Goal: Task Accomplishment & Management: Manage account settings

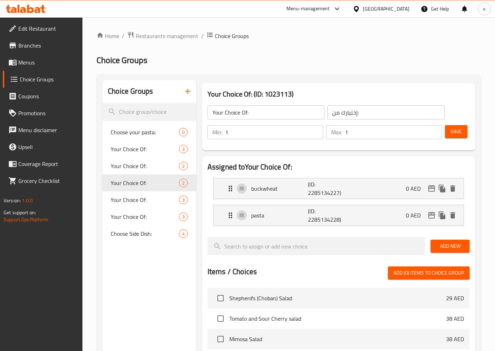
scroll to position [39, 0]
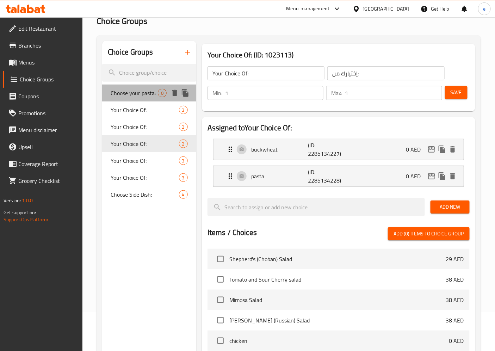
click at [124, 89] on span "Choose your pasta:" at bounding box center [134, 93] width 47 height 8
type input "Choose your pasta:"
type input "اختر المعكرونة الخاصة بك:"
type input "0"
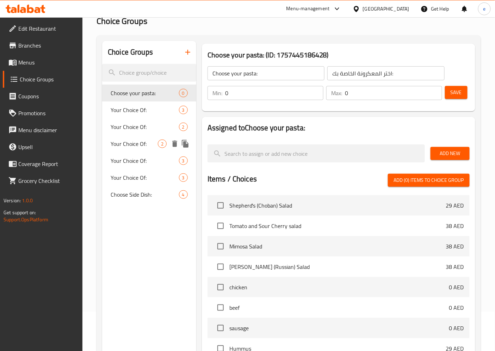
click at [127, 143] on span "Your Choice Of:" at bounding box center [134, 143] width 47 height 8
type input "Your Choice Of:"
type input "إختيارك من:"
type input "1"
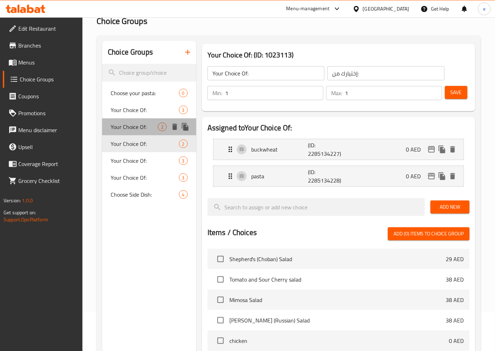
click at [129, 127] on span "Your Choice Of:" at bounding box center [134, 127] width 47 height 8
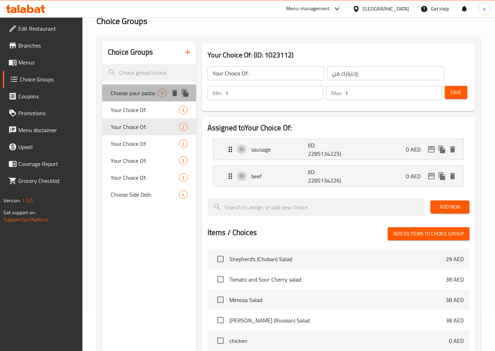
click at [141, 92] on span "Choose your pasta:" at bounding box center [134, 93] width 47 height 8
type input "Choose your pasta:"
type input "اختر المعكرونة الخاصة بك:"
type input "0"
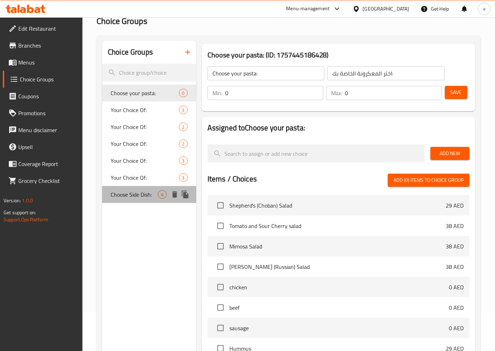
click at [121, 195] on span "Choose Side Dish:" at bounding box center [134, 194] width 47 height 8
type input "Choose Side Dish:"
type input "اختر الطبق الجانبي:"
type input "1"
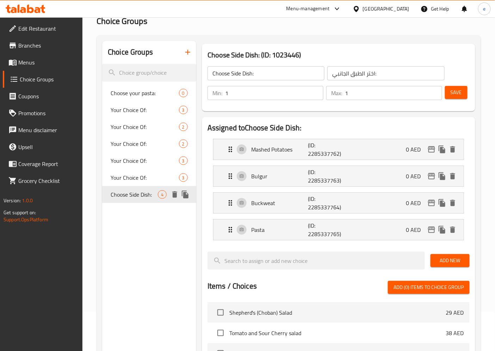
click at [176, 191] on icon "delete" at bounding box center [174, 194] width 8 height 8
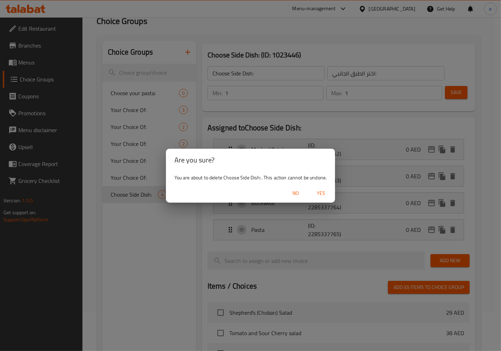
click at [291, 189] on span "No" at bounding box center [295, 193] width 17 height 9
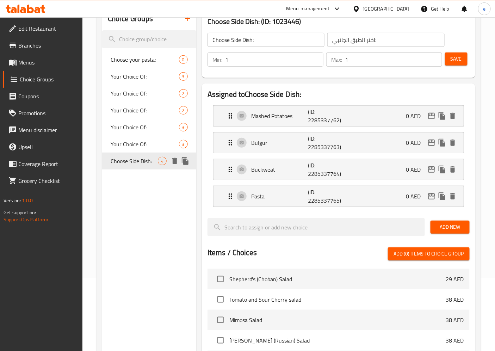
scroll to position [2, 0]
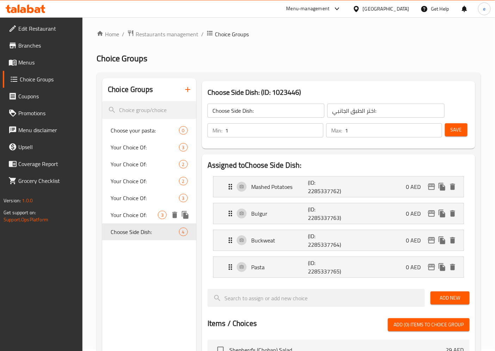
click at [139, 212] on span "Your Choice Of:" at bounding box center [134, 215] width 47 height 8
type input "Your Choice Of:"
type input "إختيارك من:"
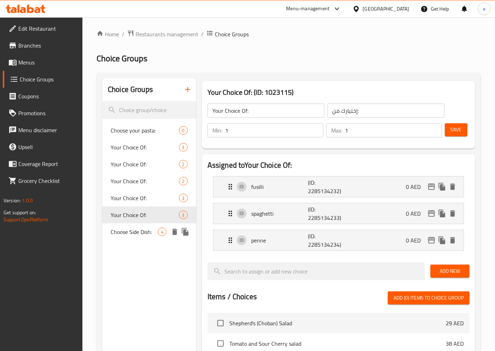
click at [138, 228] on span "Choose Side Dish:" at bounding box center [134, 232] width 47 height 8
type input "Choose Side Dish:"
type input "اختر الطبق الجانبي:"
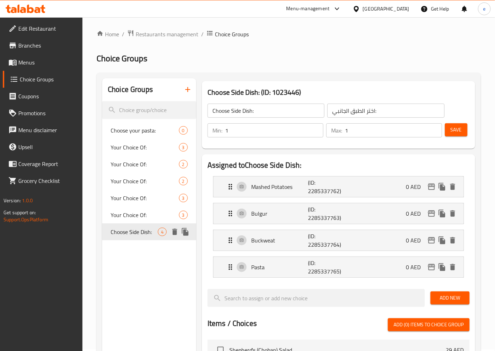
click at [172, 230] on icon "delete" at bounding box center [174, 232] width 8 height 8
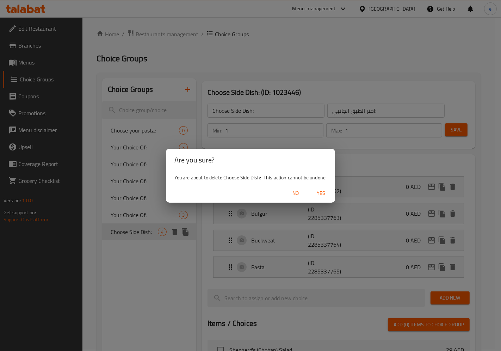
click at [292, 191] on span "No" at bounding box center [295, 193] width 17 height 9
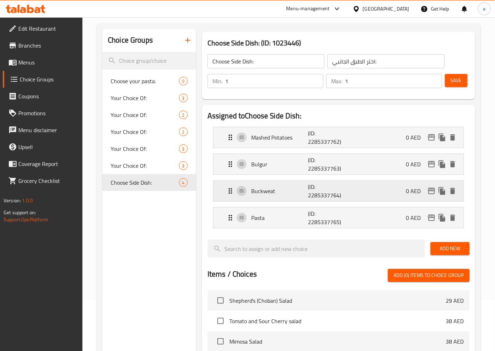
scroll to position [117, 0]
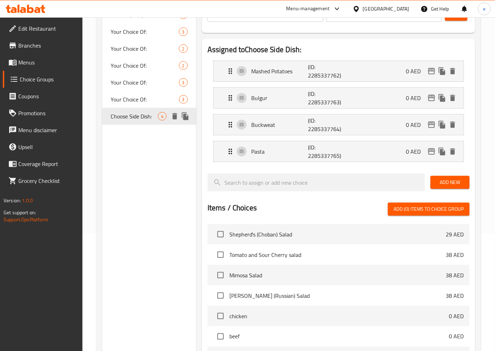
click at [180, 119] on div at bounding box center [179, 116] width 21 height 11
click at [175, 119] on icon "delete" at bounding box center [174, 116] width 8 height 8
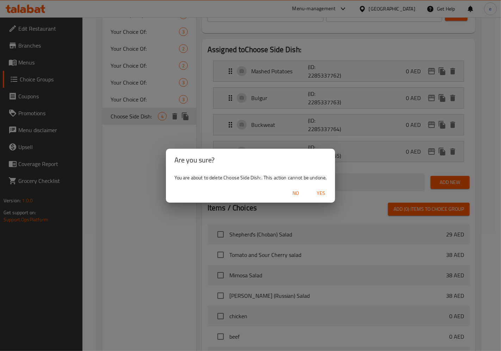
click at [312, 191] on button "Yes" at bounding box center [321, 193] width 23 height 13
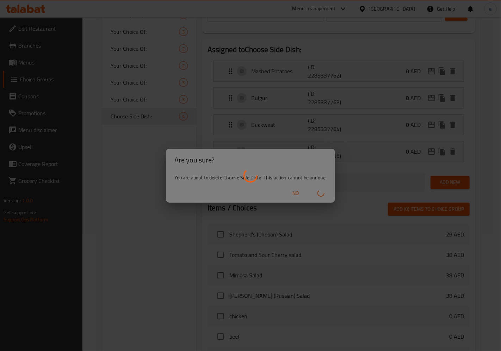
click at [143, 157] on div at bounding box center [250, 175] width 501 height 351
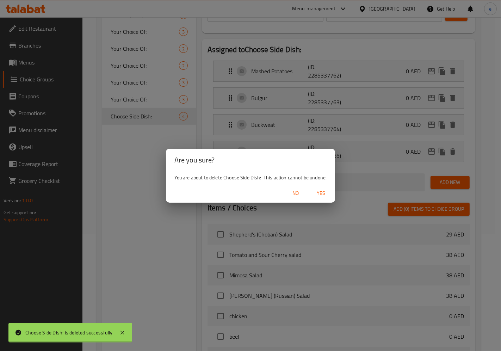
click at [143, 157] on div at bounding box center [250, 175] width 501 height 351
type input "Your Choice Of:"
type input "إختيارك من:"
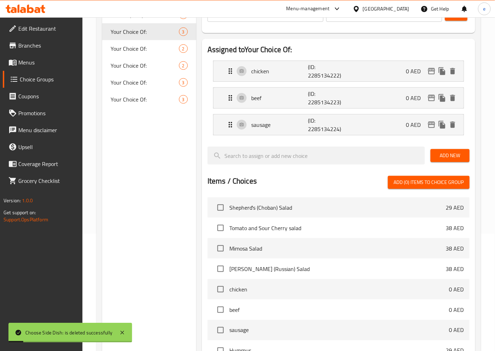
scroll to position [0, 0]
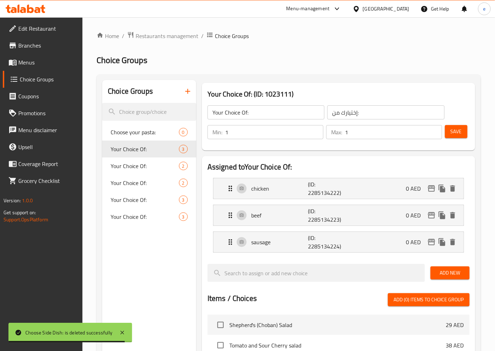
click at [37, 68] on link "Menus" at bounding box center [43, 62] width 80 height 17
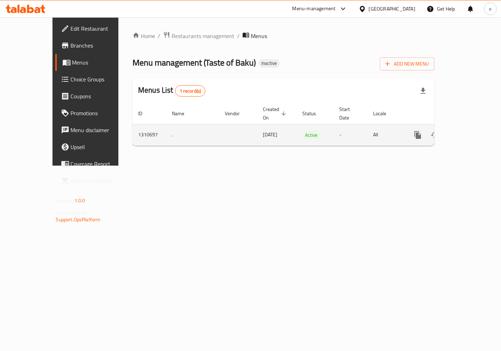
click at [477, 126] on link "enhanced table" at bounding box center [468, 134] width 17 height 17
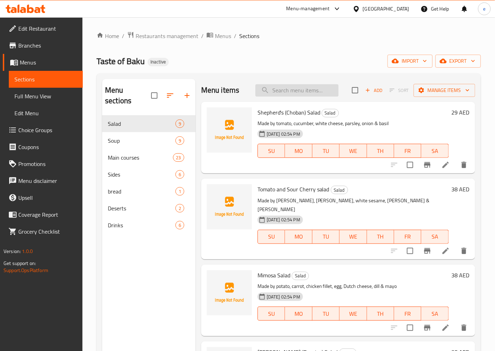
click at [306, 89] on input "search" at bounding box center [296, 90] width 83 height 12
paste input "Beef Cutlets (2 pcs)"
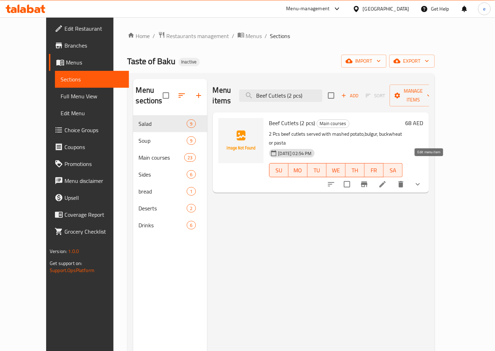
type input "Beef Cutlets (2 pcs)"
click at [387, 180] on icon at bounding box center [382, 184] width 8 height 8
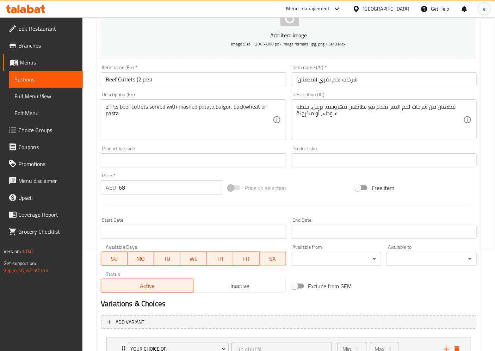
scroll to position [157, 0]
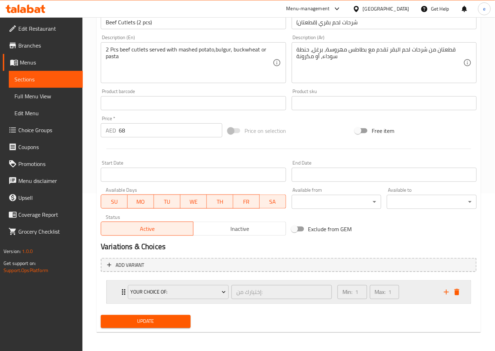
click at [401, 293] on div "Min: 1 ​ Max: 1 ​" at bounding box center [368, 292] width 67 height 20
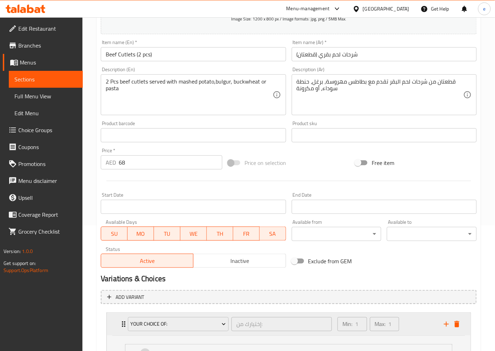
scroll to position [220, 0]
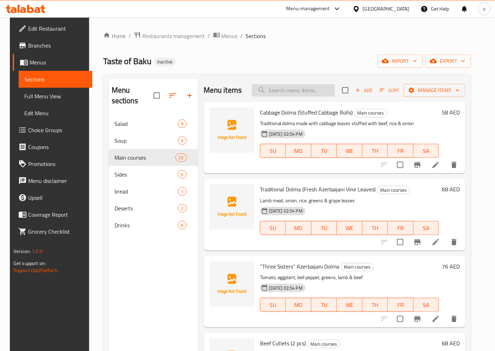
click at [300, 92] on input "search" at bounding box center [293, 90] width 83 height 12
paste input "Beef Cutlets (2 pcs)"
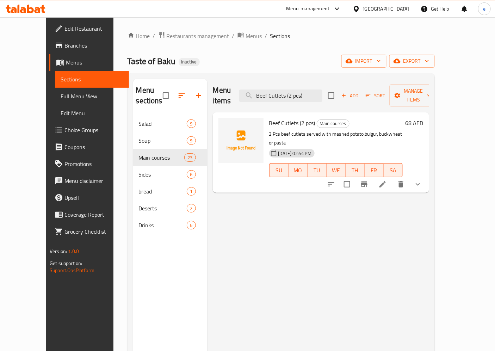
type input "Beef Cutlets (2 pcs)"
click at [392, 178] on li at bounding box center [383, 184] width 20 height 13
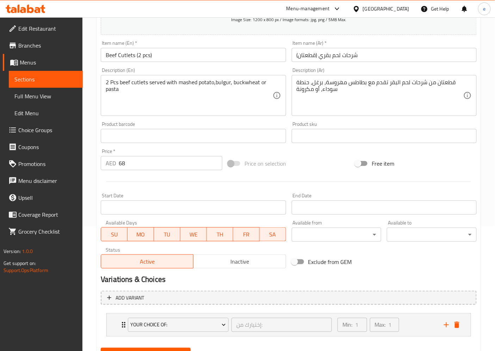
scroll to position [157, 0]
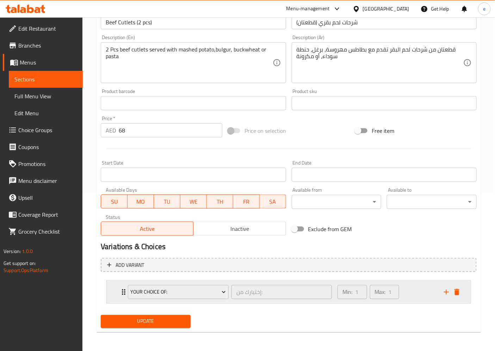
click at [112, 294] on div "Your Choice Of: إختيارك من: ​ Min: 1 ​ Max: 1 ​" at bounding box center [289, 292] width 364 height 23
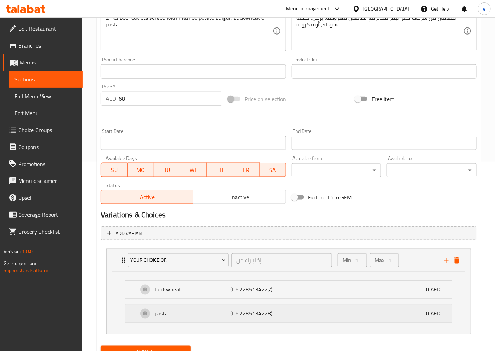
scroll to position [220, 0]
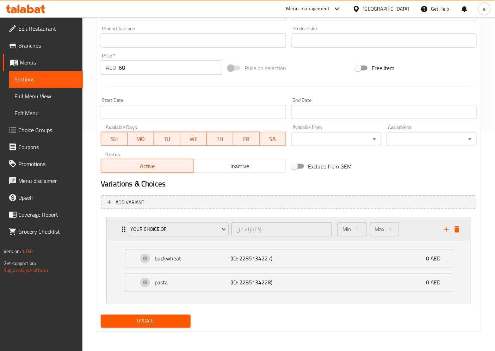
click at [459, 234] on div "Expand" at bounding box center [451, 229] width 21 height 11
click at [462, 230] on div "Expand" at bounding box center [451, 229] width 21 height 11
click at [452, 228] on button "delete" at bounding box center [457, 229] width 11 height 11
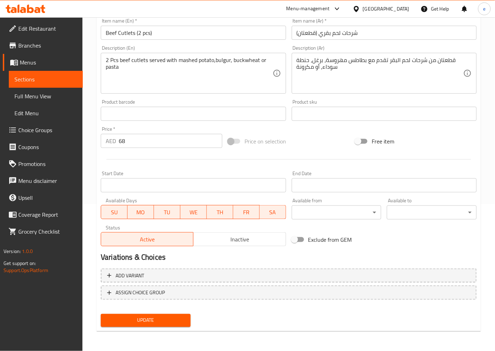
scroll to position [145, 0]
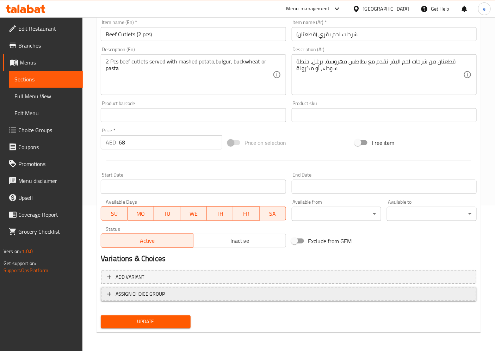
click at [204, 290] on span "ASSIGN CHOICE GROUP" at bounding box center [288, 293] width 363 height 9
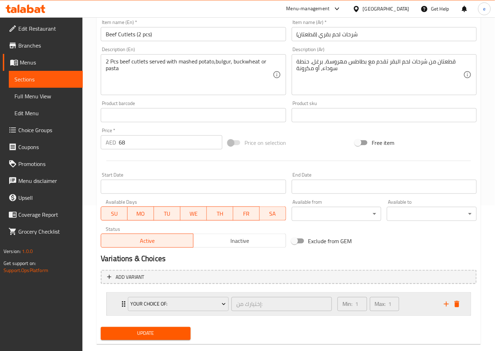
click at [124, 300] on div "Your Choice Of: إختيارك من: ​" at bounding box center [230, 304] width 212 height 23
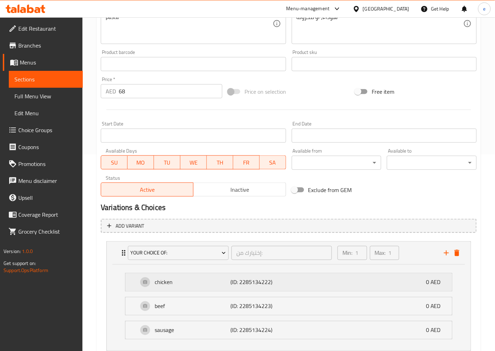
scroll to position [244, 0]
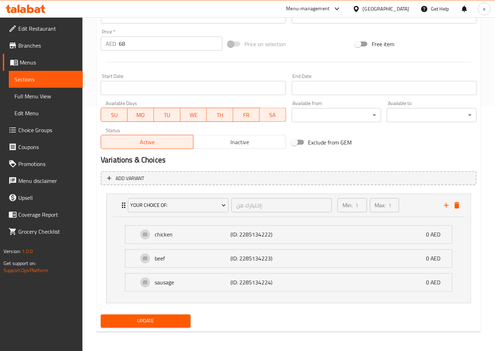
click at [95, 219] on div "Home / Restaurants management / Menus / Sections / item / update Main courses s…" at bounding box center [288, 62] width 412 height 578
click at [132, 180] on span "Add variant" at bounding box center [130, 178] width 29 height 9
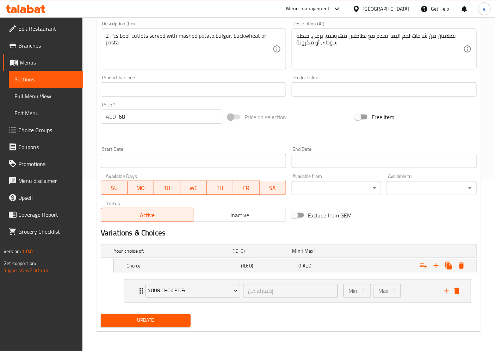
scroll to position [171, 0]
click at [181, 290] on span "Your Choice Of:" at bounding box center [192, 291] width 89 height 9
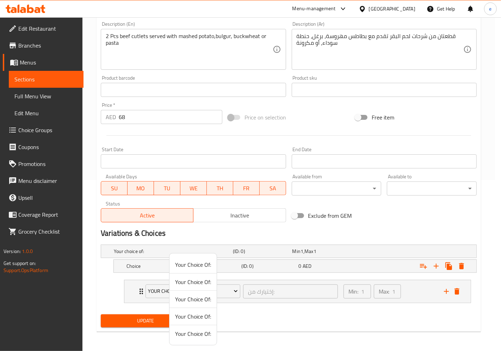
click at [125, 287] on div at bounding box center [250, 175] width 501 height 351
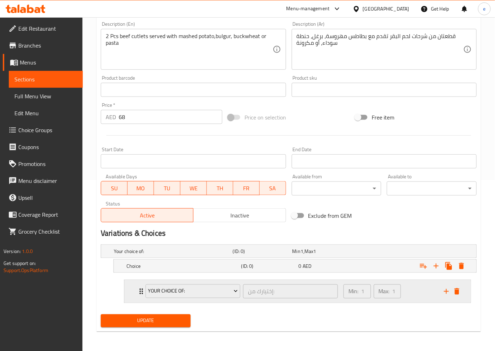
click at [129, 288] on div "Your Choice Of: إختيارك من: ​ Min: 1 ​ Max: 1 ​" at bounding box center [297, 291] width 346 height 23
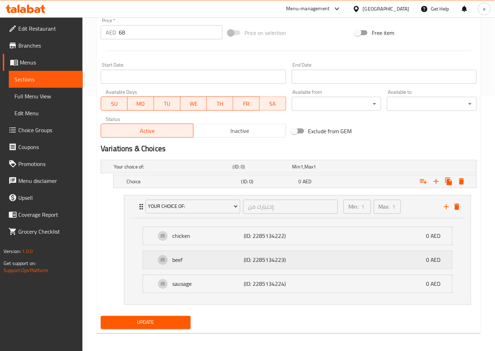
scroll to position [257, 0]
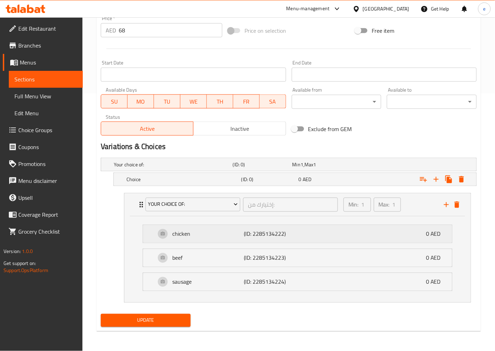
click at [178, 235] on p "chicken" at bounding box center [207, 234] width 71 height 8
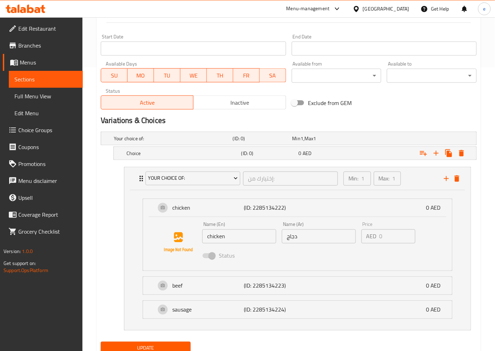
scroll to position [311, 0]
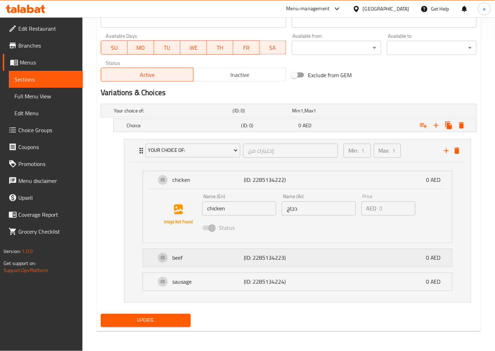
click at [243, 256] on p "beef" at bounding box center [207, 258] width 71 height 8
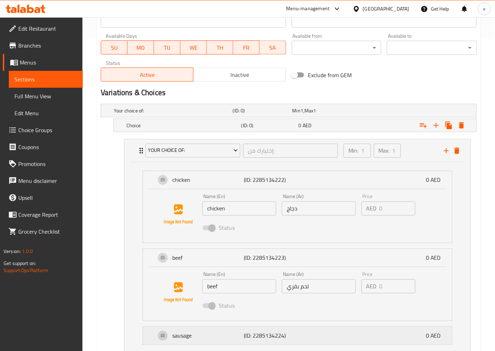
click at [183, 332] on p "sausage" at bounding box center [207, 335] width 71 height 8
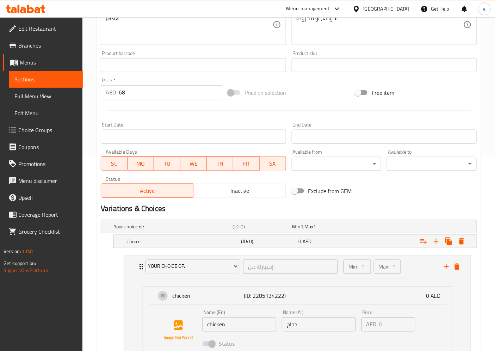
scroll to position [391, 0]
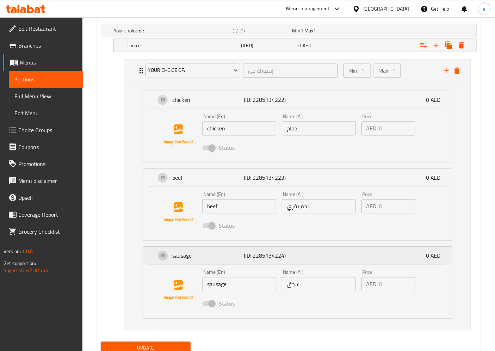
click at [161, 260] on div "sausage (ID: 2285134224) 0 AED" at bounding box center [300, 256] width 288 height 18
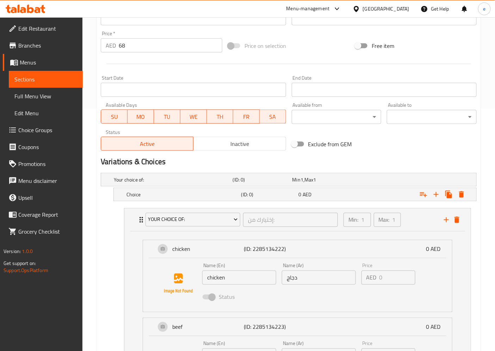
scroll to position [287, 0]
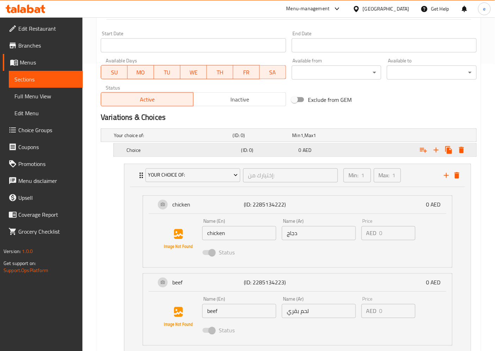
click at [147, 145] on div "Choice" at bounding box center [182, 150] width 115 height 10
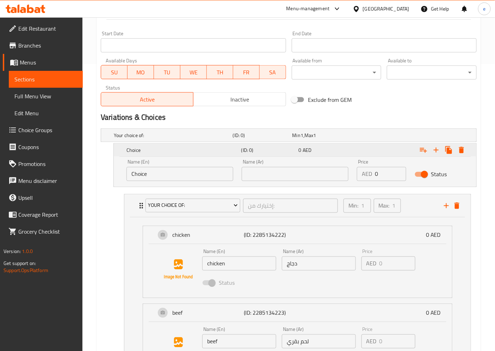
click at [332, 154] on div "0 AED" at bounding box center [325, 150] width 57 height 10
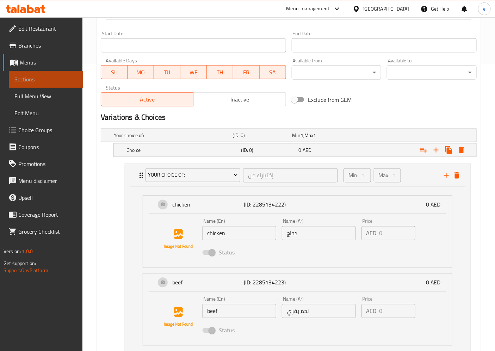
click at [36, 82] on span "Sections" at bounding box center [45, 79] width 63 height 8
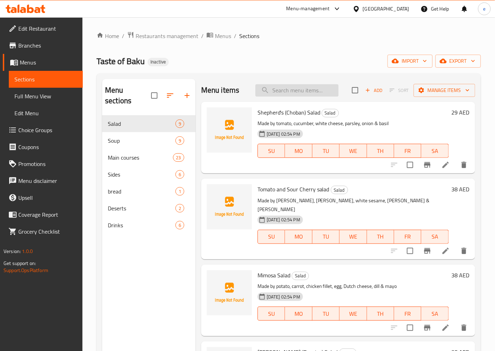
click at [293, 94] on input "search" at bounding box center [296, 90] width 83 height 12
paste input "Beef Cutlets (2 pcs)"
type input "Beef Cutlets (2 pcs)"
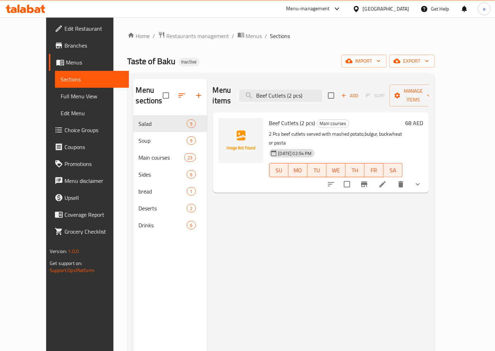
click at [386, 181] on icon at bounding box center [382, 184] width 6 height 6
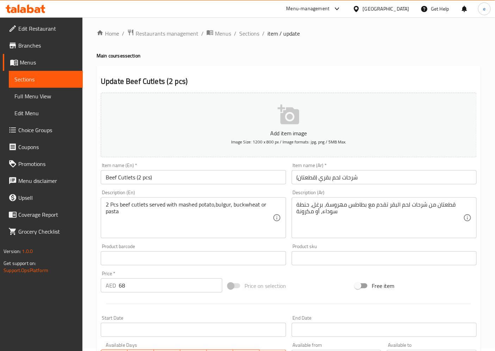
scroll to position [157, 0]
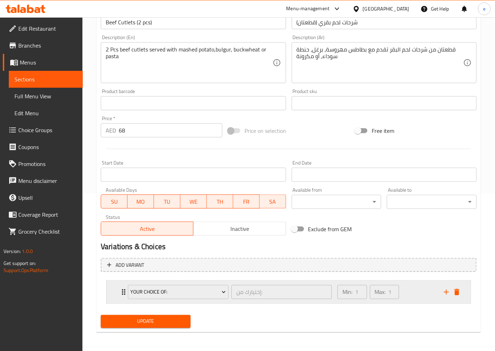
click at [406, 288] on div "Min: 1 ​ Max: 1 ​" at bounding box center [386, 292] width 106 height 23
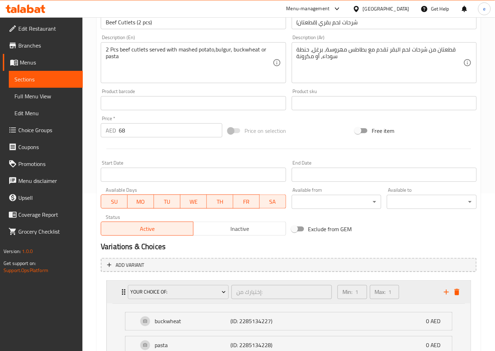
click at [406, 288] on div "Min: 1 ​ Max: 1 ​" at bounding box center [386, 292] width 106 height 23
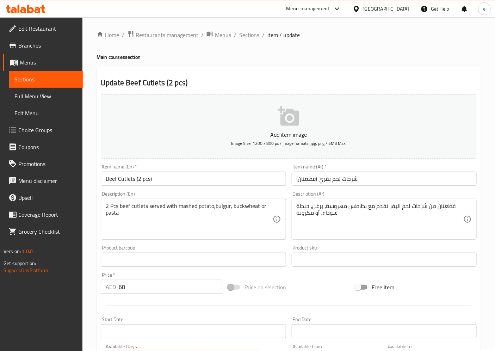
scroll to position [0, 0]
